Goal: Task Accomplishment & Management: Use online tool/utility

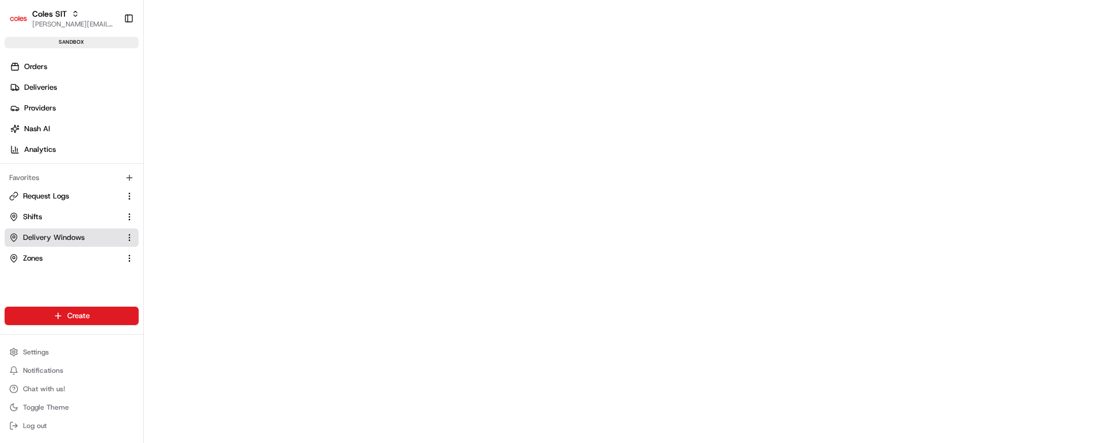
click at [41, 234] on span "Delivery Windows" at bounding box center [54, 237] width 62 height 10
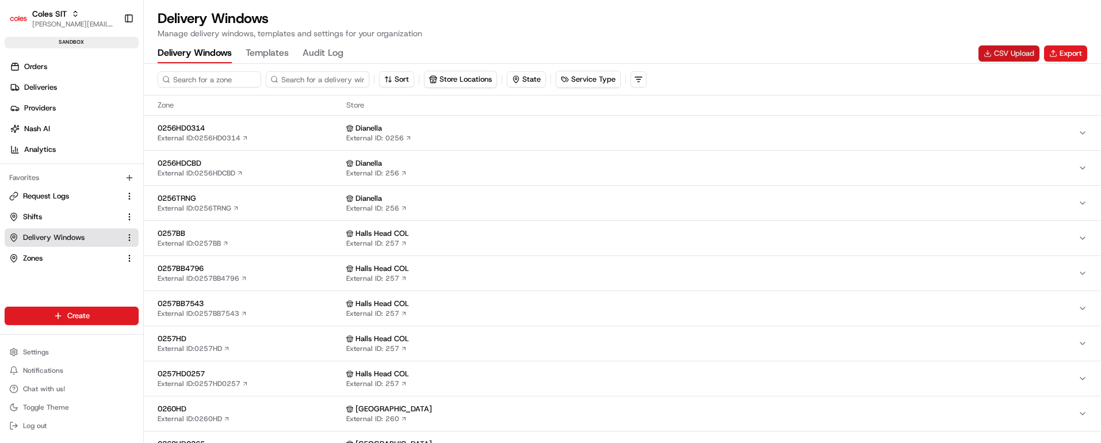
click at [1018, 55] on button "CSV Upload" at bounding box center [1009, 53] width 61 height 16
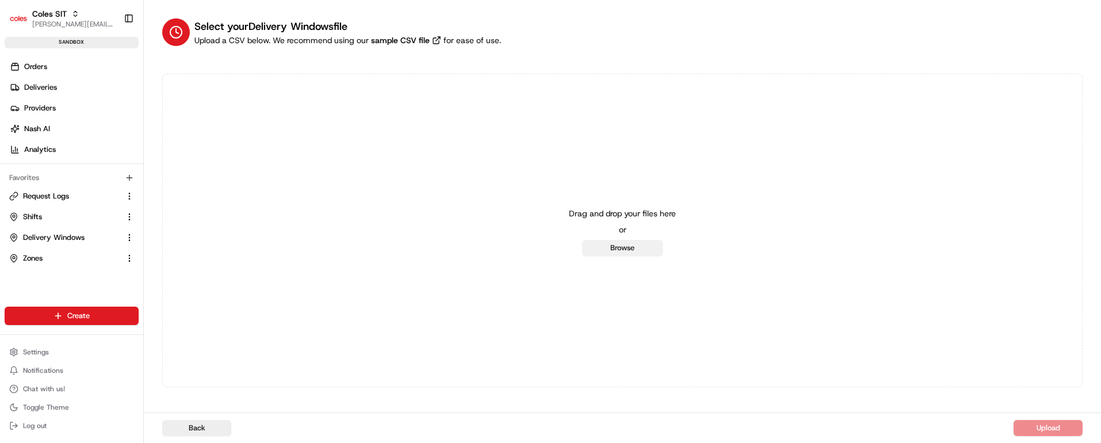
click at [632, 247] on button "Browse" at bounding box center [622, 248] width 81 height 16
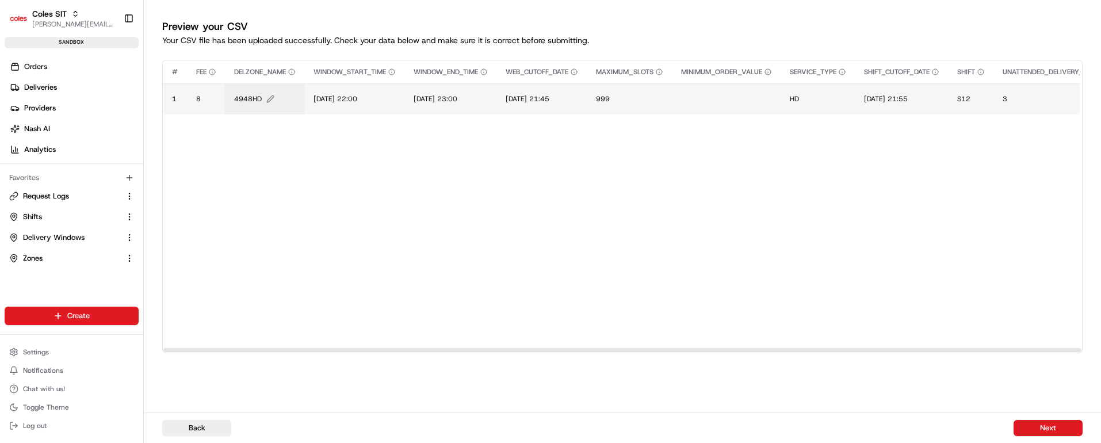
click at [247, 99] on span "4948HD" at bounding box center [248, 98] width 28 height 9
click at [261, 89] on input "4948HD" at bounding box center [304, 87] width 128 height 21
type input "7698HD"
click at [358, 87] on button at bounding box center [360, 87] width 16 height 21
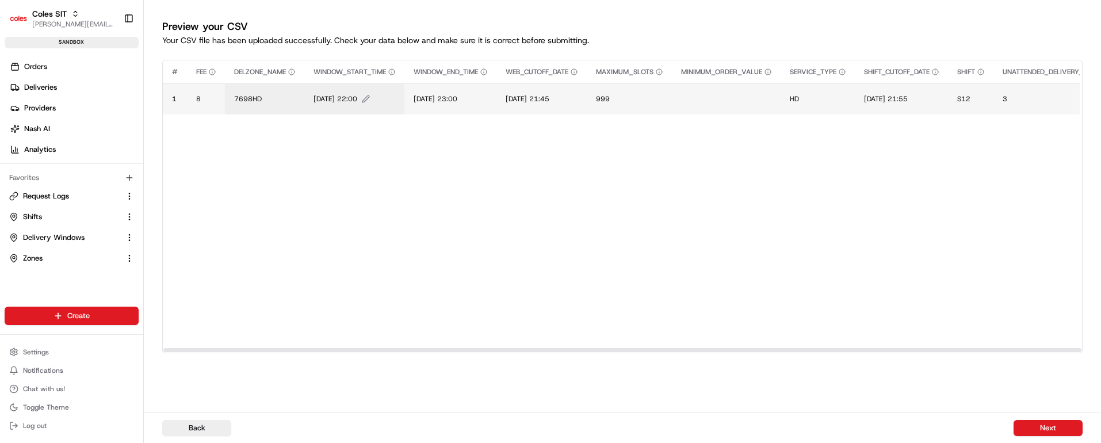
click at [340, 99] on span "[DATE] 22:00" at bounding box center [336, 98] width 44 height 9
click at [330, 83] on input "[DATE] 22:00" at bounding box center [385, 87] width 128 height 21
click at [348, 83] on input "[DATE] 22:00" at bounding box center [385, 87] width 128 height 21
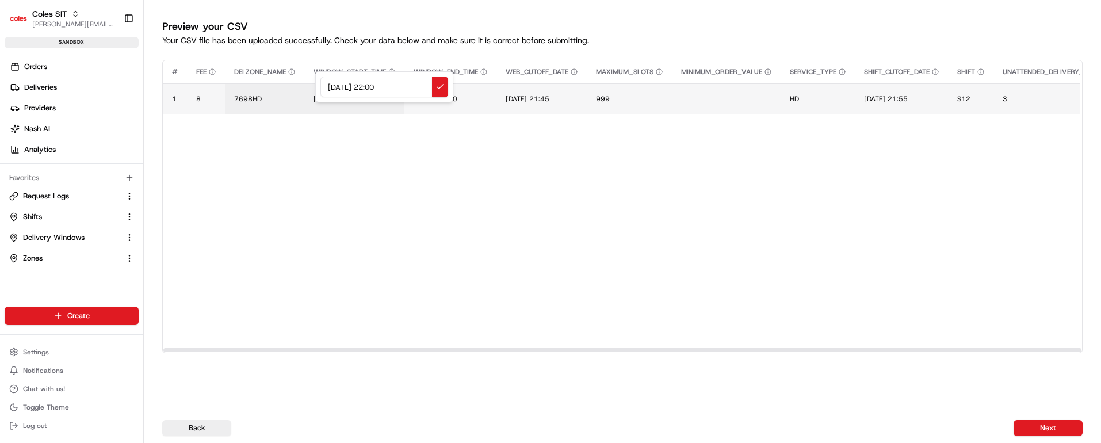
click at [380, 86] on input "[DATE] 22:00" at bounding box center [385, 87] width 128 height 21
type input "[DATE] 11:00"
drag, startPoint x: 405, startPoint y: 84, endPoint x: 295, endPoint y: 78, distance: 110.7
click at [315, 78] on div "[DATE] 11:00" at bounding box center [384, 86] width 138 height 31
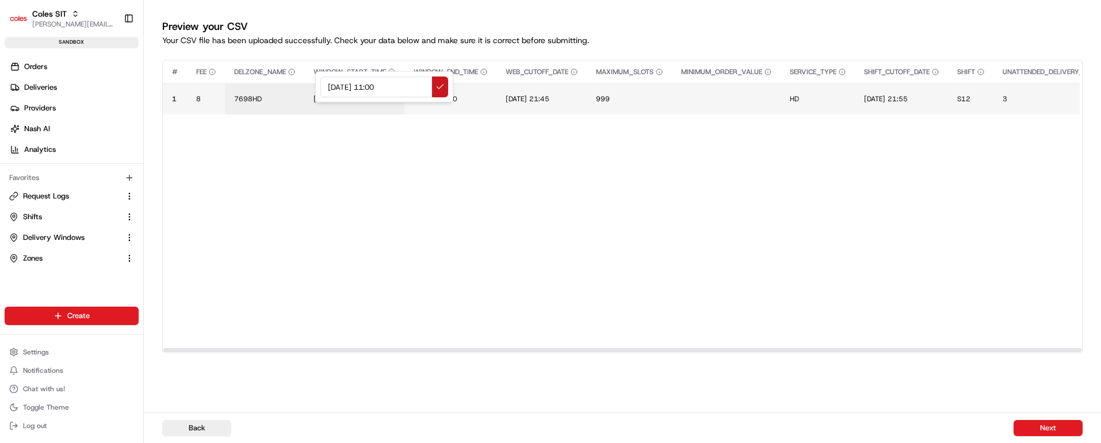
click at [440, 85] on button at bounding box center [440, 87] width 16 height 21
click at [457, 99] on span "[DATE] 23:00" at bounding box center [436, 98] width 44 height 9
drag, startPoint x: 507, startPoint y: 82, endPoint x: 375, endPoint y: 78, distance: 131.8
click at [417, 78] on div "[DATE] 23:00" at bounding box center [486, 86] width 138 height 31
click at [485, 87] on input "[DATE] 11:00" at bounding box center [486, 87] width 128 height 21
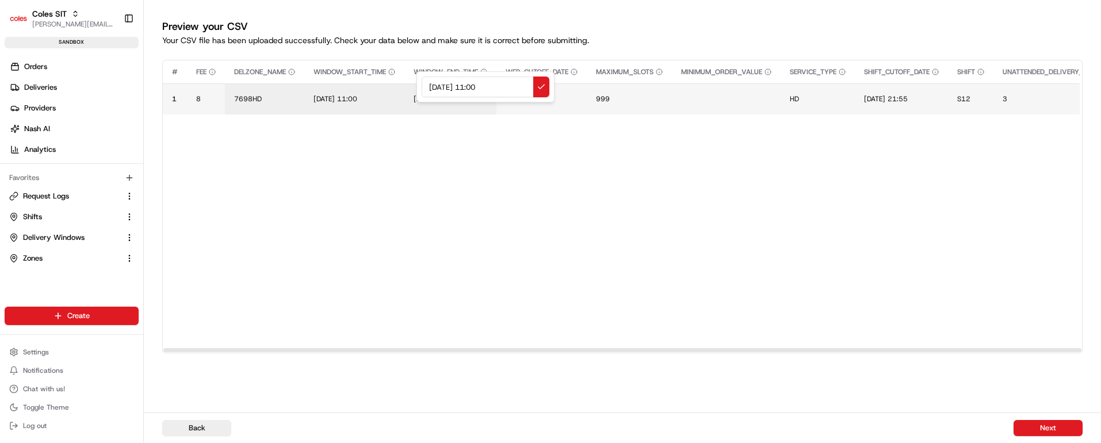
click at [485, 87] on input "[DATE] 11:00" at bounding box center [486, 87] width 128 height 21
type input "[DATE] 13:00"
click at [540, 85] on button at bounding box center [541, 87] width 16 height 21
click at [550, 98] on span "[DATE] 21:45" at bounding box center [528, 98] width 44 height 9
drag, startPoint x: 603, startPoint y: 81, endPoint x: 479, endPoint y: 78, distance: 123.8
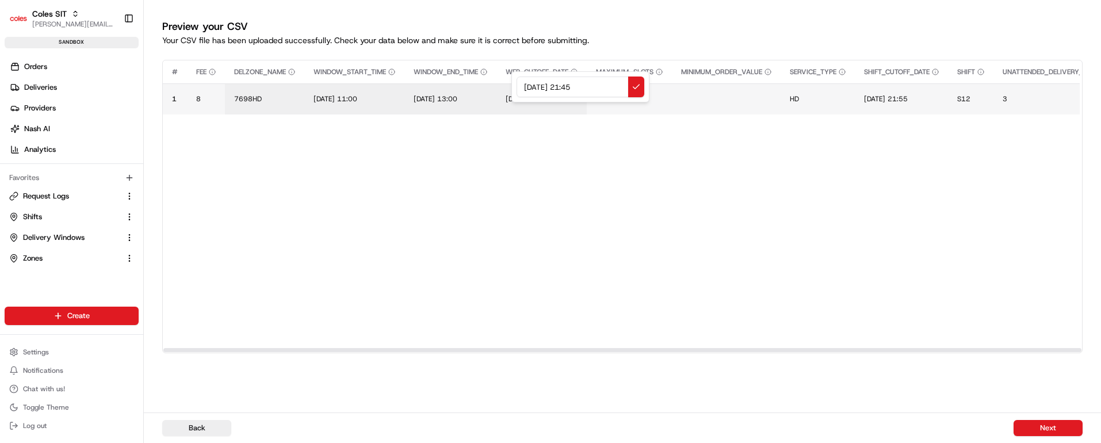
click at [512, 78] on div "[DATE] 21:45" at bounding box center [581, 86] width 138 height 31
click at [529, 85] on input "[DATE] 11:00" at bounding box center [581, 87] width 128 height 21
click at [577, 85] on input "[DATE] 11:00" at bounding box center [581, 87] width 128 height 21
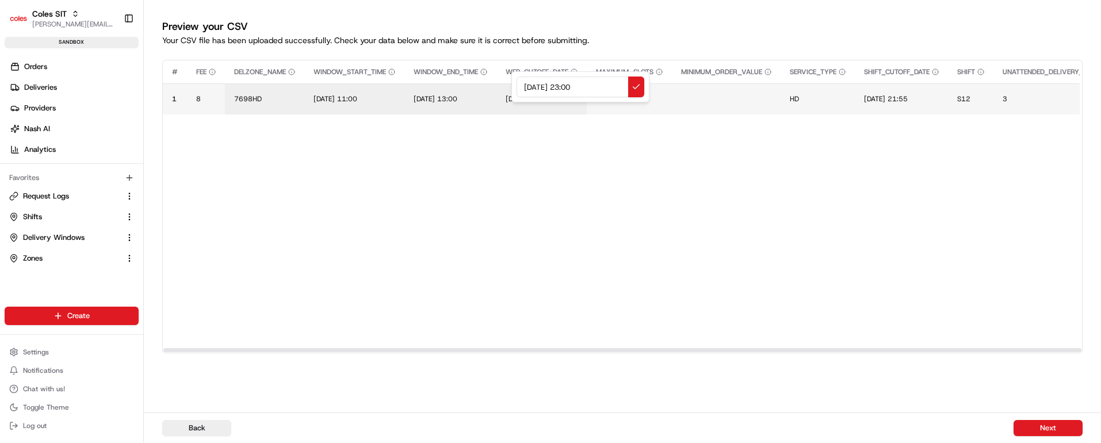
drag, startPoint x: 610, startPoint y: 88, endPoint x: 474, endPoint y: 86, distance: 135.8
click at [512, 86] on div "[DATE] 23:00" at bounding box center [581, 86] width 138 height 31
type input "[DATE] 23:00"
click at [639, 85] on button at bounding box center [636, 87] width 16 height 21
click at [903, 100] on span "[DATE] 21:55" at bounding box center [886, 98] width 44 height 9
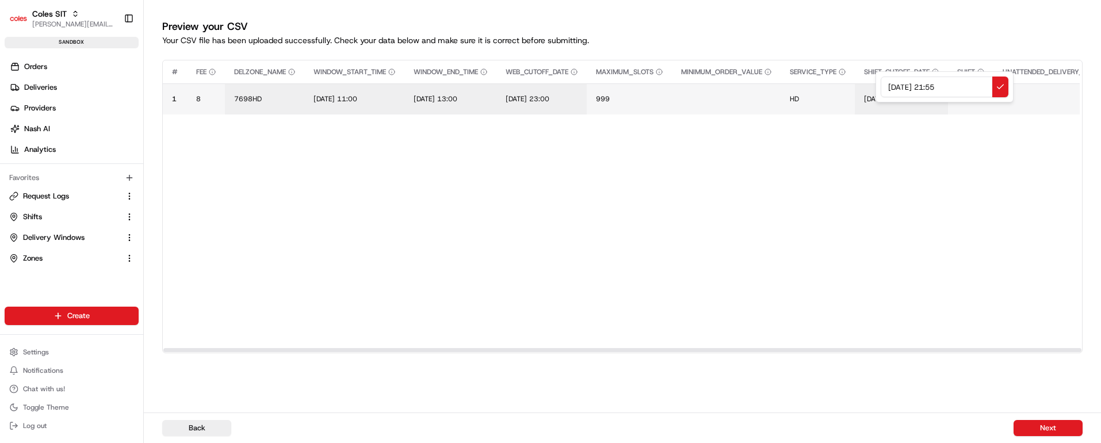
drag, startPoint x: 964, startPoint y: 86, endPoint x: 861, endPoint y: 84, distance: 103.6
click at [876, 84] on div "[DATE] 21:55" at bounding box center [945, 86] width 138 height 31
click at [955, 83] on input "[DATE] 23:00" at bounding box center [945, 87] width 128 height 21
type input "[DATE] 23:10"
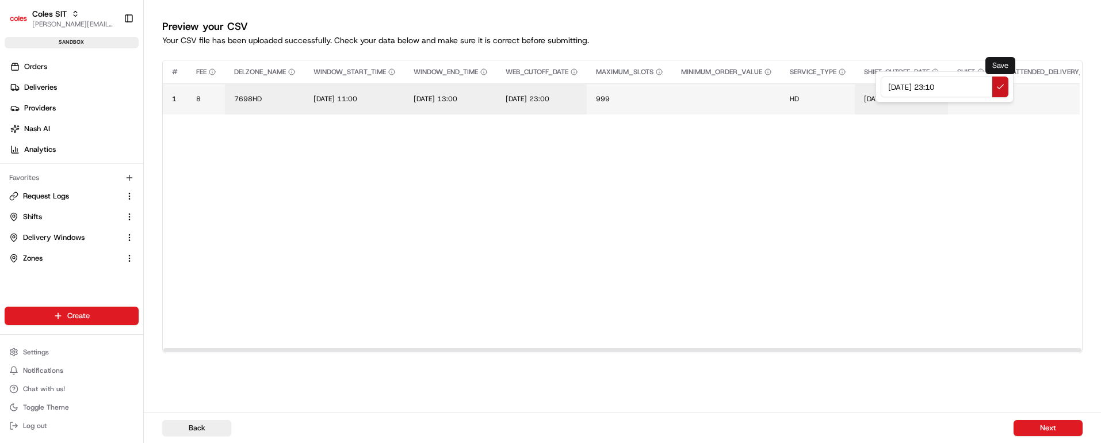
click at [1001, 84] on button at bounding box center [1001, 87] width 16 height 21
drag, startPoint x: 609, startPoint y: 350, endPoint x: 465, endPoint y: 368, distance: 145.5
click at [465, 352] on div at bounding box center [622, 350] width 918 height 4
click at [971, 95] on span "S12" at bounding box center [963, 98] width 13 height 9
click at [992, 84] on input "S12" at bounding box center [1040, 87] width 128 height 21
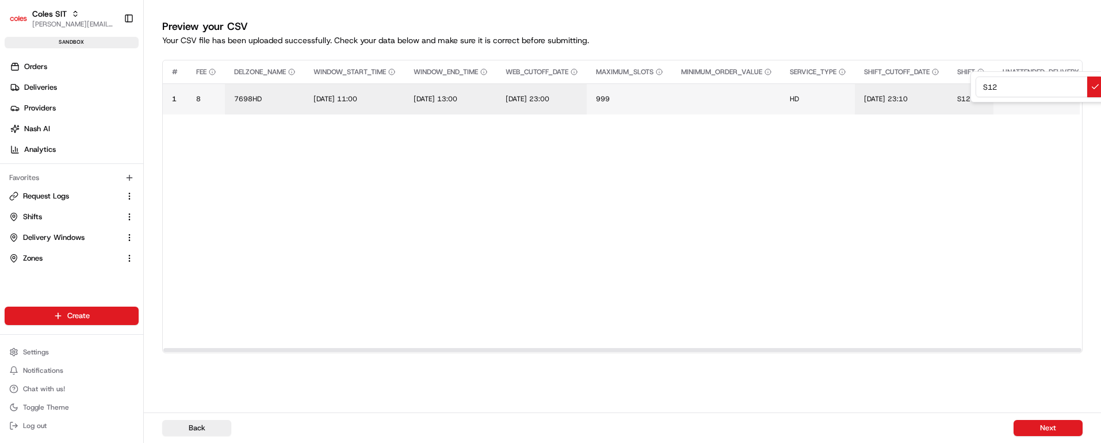
click at [992, 84] on input "S12" at bounding box center [1040, 87] width 128 height 21
drag, startPoint x: 1020, startPoint y: 86, endPoint x: 959, endPoint y: 87, distance: 61.0
click at [971, 87] on div "VT35" at bounding box center [1040, 86] width 138 height 31
type input "VT35"
click at [1094, 87] on button at bounding box center [1096, 87] width 16 height 21
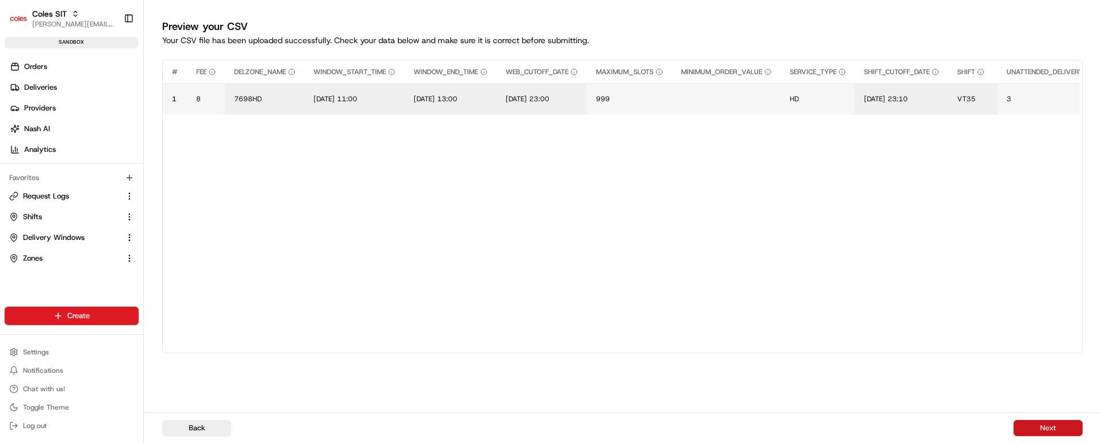
click at [1040, 426] on button "Next" at bounding box center [1048, 428] width 69 height 16
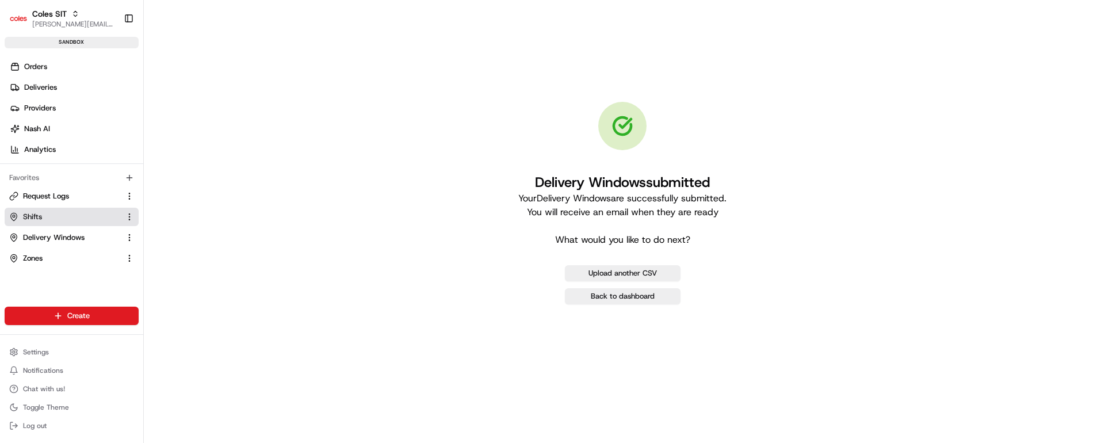
click at [39, 219] on span "Shifts" at bounding box center [32, 217] width 19 height 10
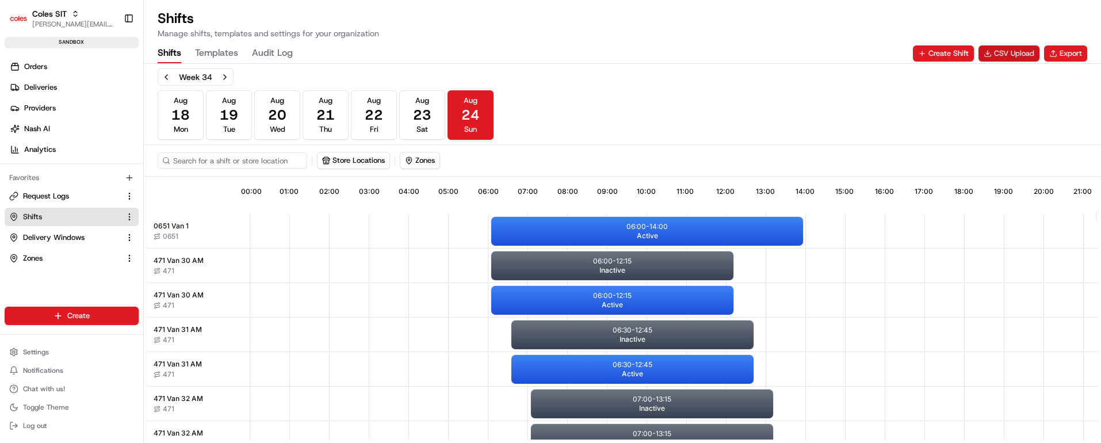
click at [1000, 52] on button "CSV Upload" at bounding box center [1009, 53] width 61 height 16
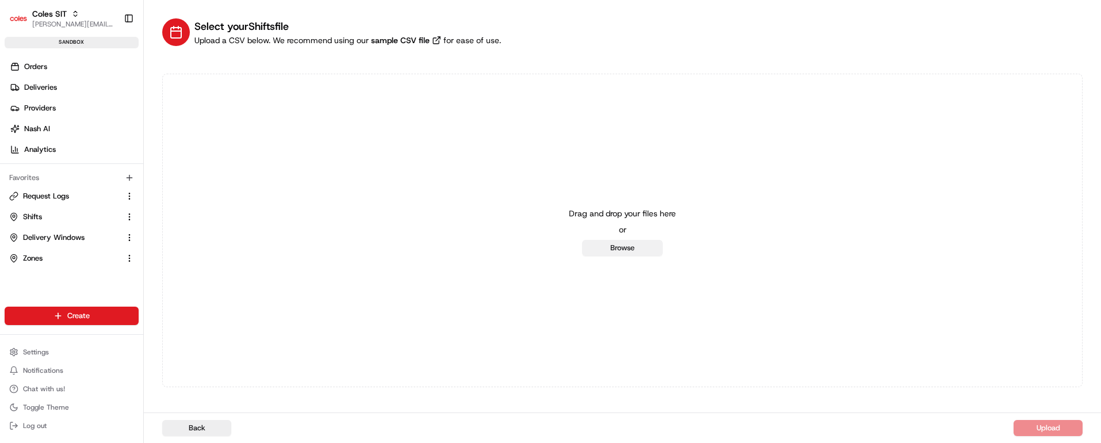
click at [615, 241] on button "Browse" at bounding box center [622, 248] width 81 height 16
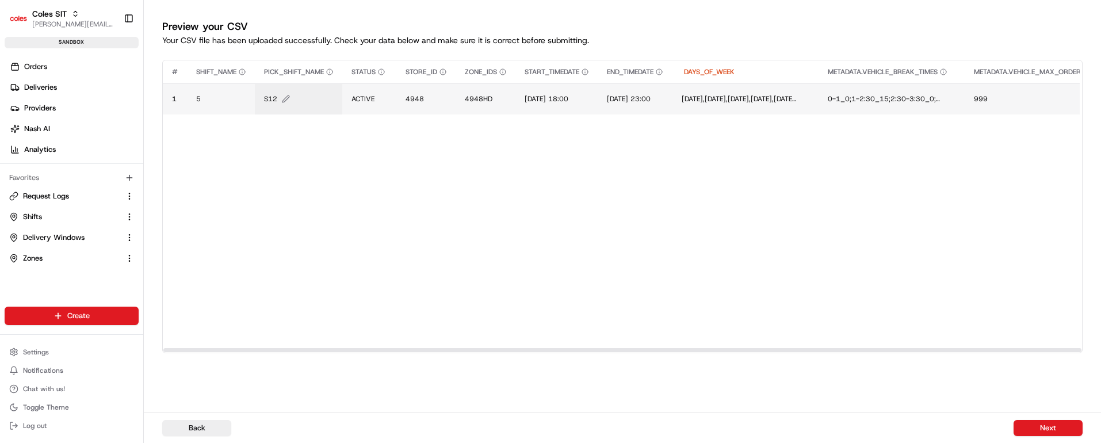
click at [269, 97] on span "S12" at bounding box center [270, 98] width 13 height 9
click at [285, 85] on input "S12" at bounding box center [334, 87] width 128 height 21
type input "VT35"
click at [391, 87] on button at bounding box center [390, 87] width 16 height 21
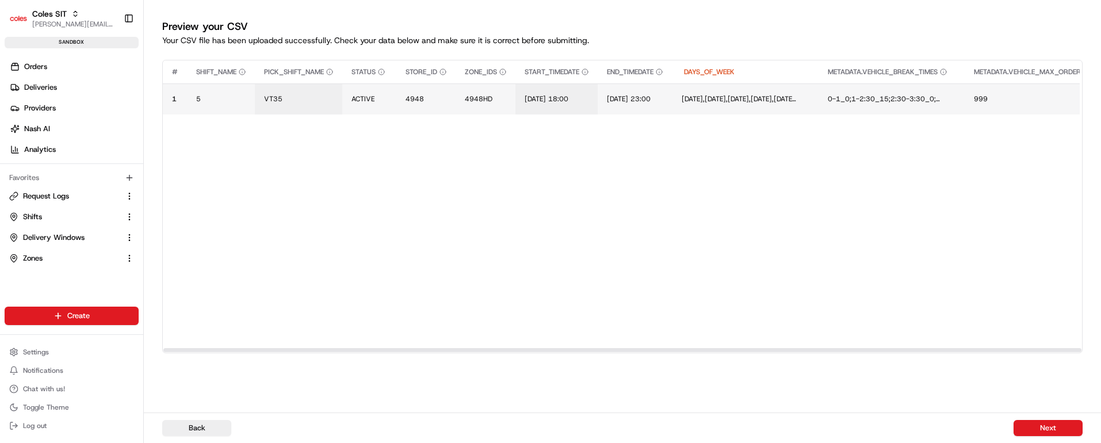
click at [550, 91] on td "[DATE] 18:00" at bounding box center [557, 98] width 82 height 31
click at [569, 97] on span "[DATE] 18:00" at bounding box center [547, 98] width 44 height 9
drag, startPoint x: 616, startPoint y: 87, endPoint x: 502, endPoint y: 78, distance: 113.8
click at [527, 78] on div "[DATE] 18:00" at bounding box center [596, 86] width 138 height 31
click at [545, 87] on input "[DATE] 18:00" at bounding box center [596, 87] width 128 height 21
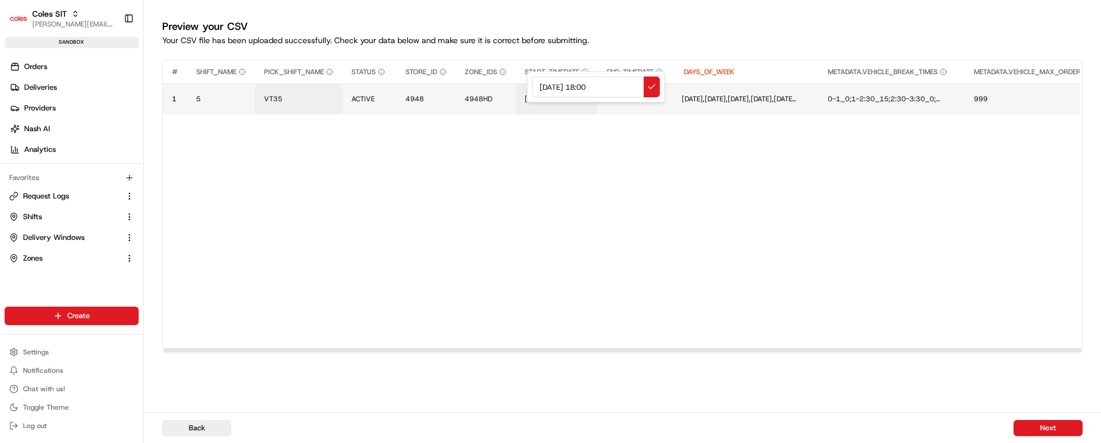
click at [545, 87] on input "[DATE] 18:00" at bounding box center [596, 87] width 128 height 21
click at [557, 88] on input "[DATE] 18:00" at bounding box center [596, 87] width 128 height 21
click at [595, 86] on input "[DATE] 18:00" at bounding box center [596, 87] width 128 height 21
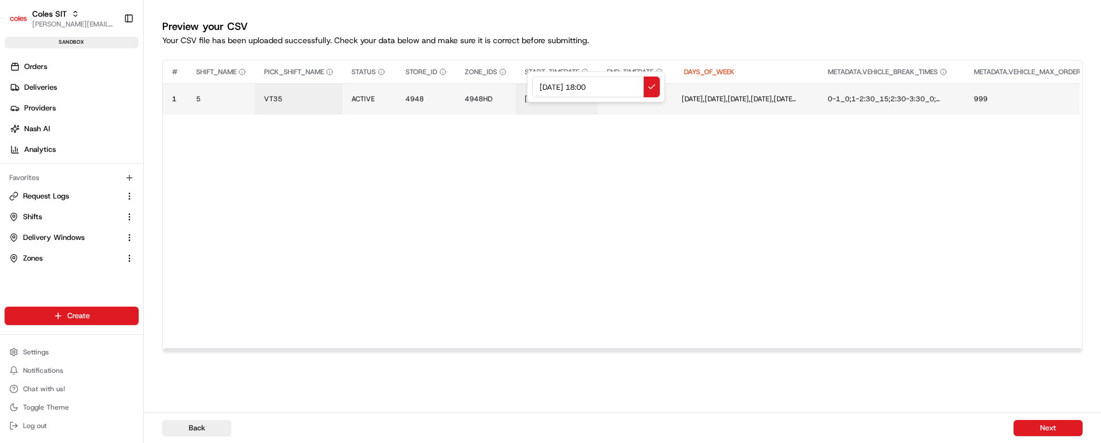
click at [544, 88] on input "[DATE] 18:00" at bounding box center [596, 87] width 128 height 21
click at [593, 84] on input "[DATE] 18:00" at bounding box center [596, 87] width 128 height 21
drag, startPoint x: 619, startPoint y: 86, endPoint x: 495, endPoint y: 89, distance: 124.3
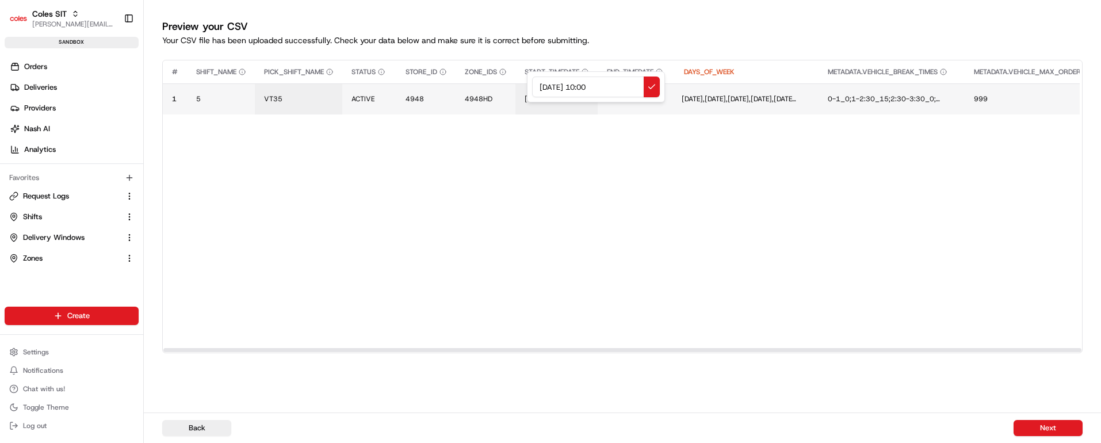
click at [527, 89] on div "[DATE] 10:00" at bounding box center [596, 86] width 138 height 31
type input "[DATE] 10:00"
click at [653, 84] on button at bounding box center [652, 87] width 16 height 21
click at [655, 96] on span "[DATE] 23:00" at bounding box center [633, 98] width 44 height 9
drag, startPoint x: 716, startPoint y: 87, endPoint x: 652, endPoint y: 89, distance: 63.9
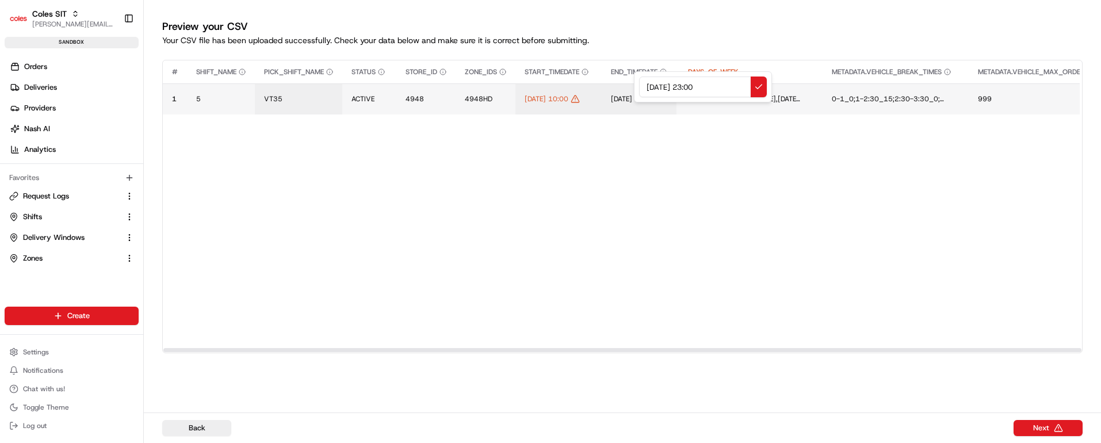
click at [634, 90] on div "[DATE] 23:00" at bounding box center [703, 86] width 138 height 31
click at [701, 84] on input "[DATE] 10:00" at bounding box center [703, 87] width 128 height 21
type input "[DATE] 14:00"
click at [761, 85] on button at bounding box center [759, 87] width 16 height 21
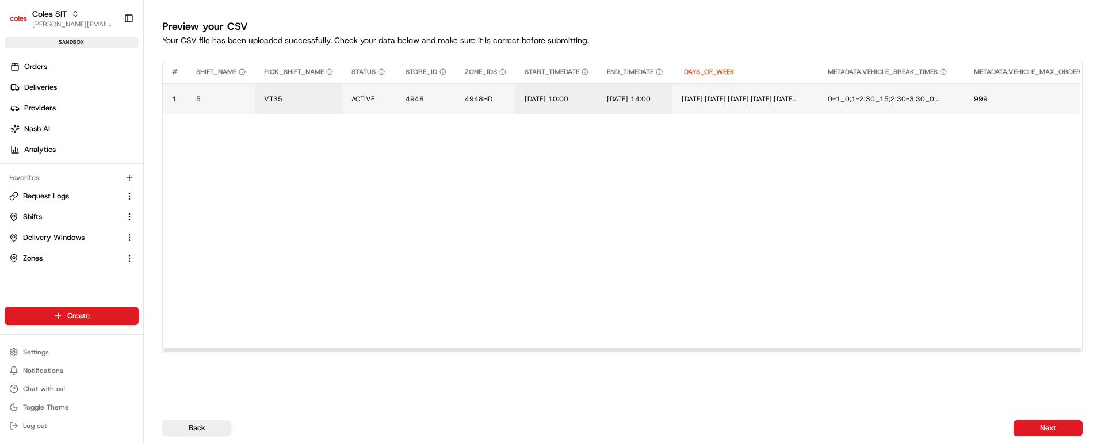
drag, startPoint x: 637, startPoint y: 346, endPoint x: 1067, endPoint y: 353, distance: 429.9
click at [1067, 353] on div "# SHIFT_NAME PICK_SHIFT_NAME STATUS STORE_ID ZONE_IDS START_TIMEDATE END_TIMEDA…" at bounding box center [622, 223] width 921 height 327
click at [930, 315] on div "# SHIFT_NAME PICK_SHIFT_NAME STATUS STORE_ID ZONE_IDS START_TIMEDATE END_TIMEDA…" at bounding box center [942, 204] width 1559 height 288
click at [418, 101] on span "4948" at bounding box center [415, 98] width 18 height 9
click at [425, 88] on input "4948" at bounding box center [477, 87] width 128 height 21
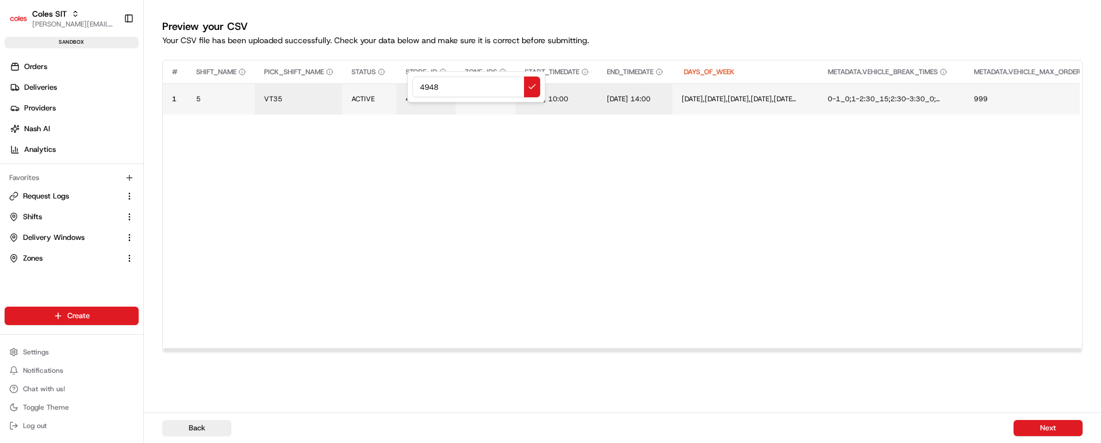
click at [425, 88] on input "4948" at bounding box center [477, 87] width 128 height 21
type input "7698"
click at [528, 86] on button at bounding box center [532, 87] width 16 height 21
click at [474, 97] on span "4948HD" at bounding box center [479, 98] width 28 height 9
click at [498, 85] on input "4948HD" at bounding box center [536, 87] width 128 height 21
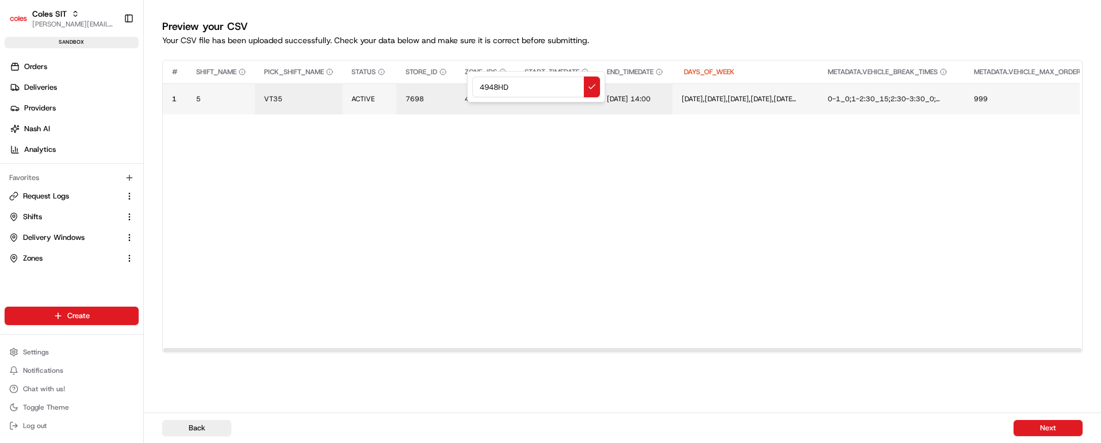
click at [498, 85] on input "4948HD" at bounding box center [536, 87] width 128 height 21
type input "7698HD"
click at [592, 82] on button at bounding box center [592, 87] width 16 height 21
click at [1039, 424] on button "Next" at bounding box center [1048, 428] width 69 height 16
